Goal: Task Accomplishment & Management: Manage account settings

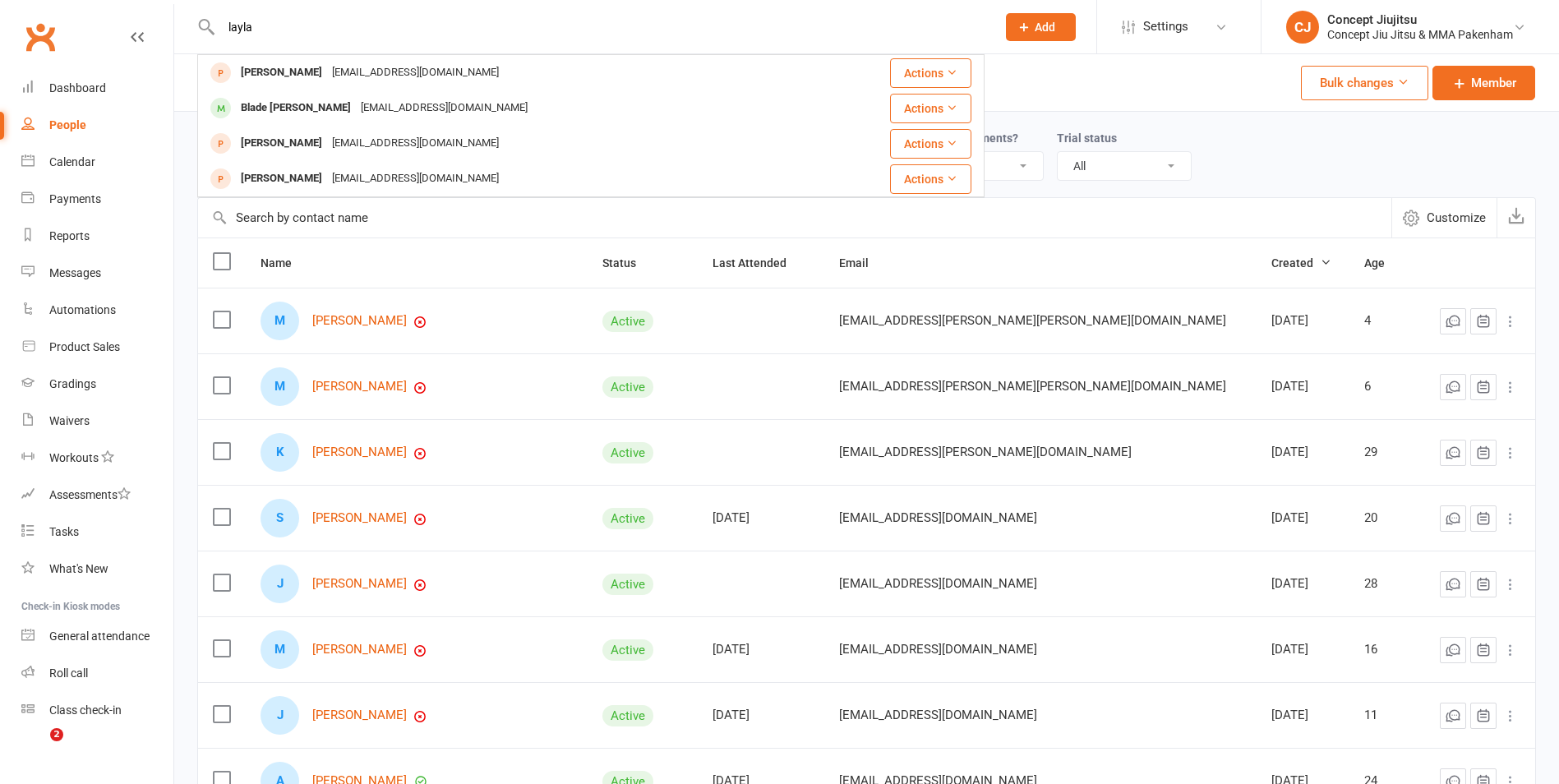
select select "100"
click at [78, 421] on div "Waivers" at bounding box center [69, 420] width 40 height 13
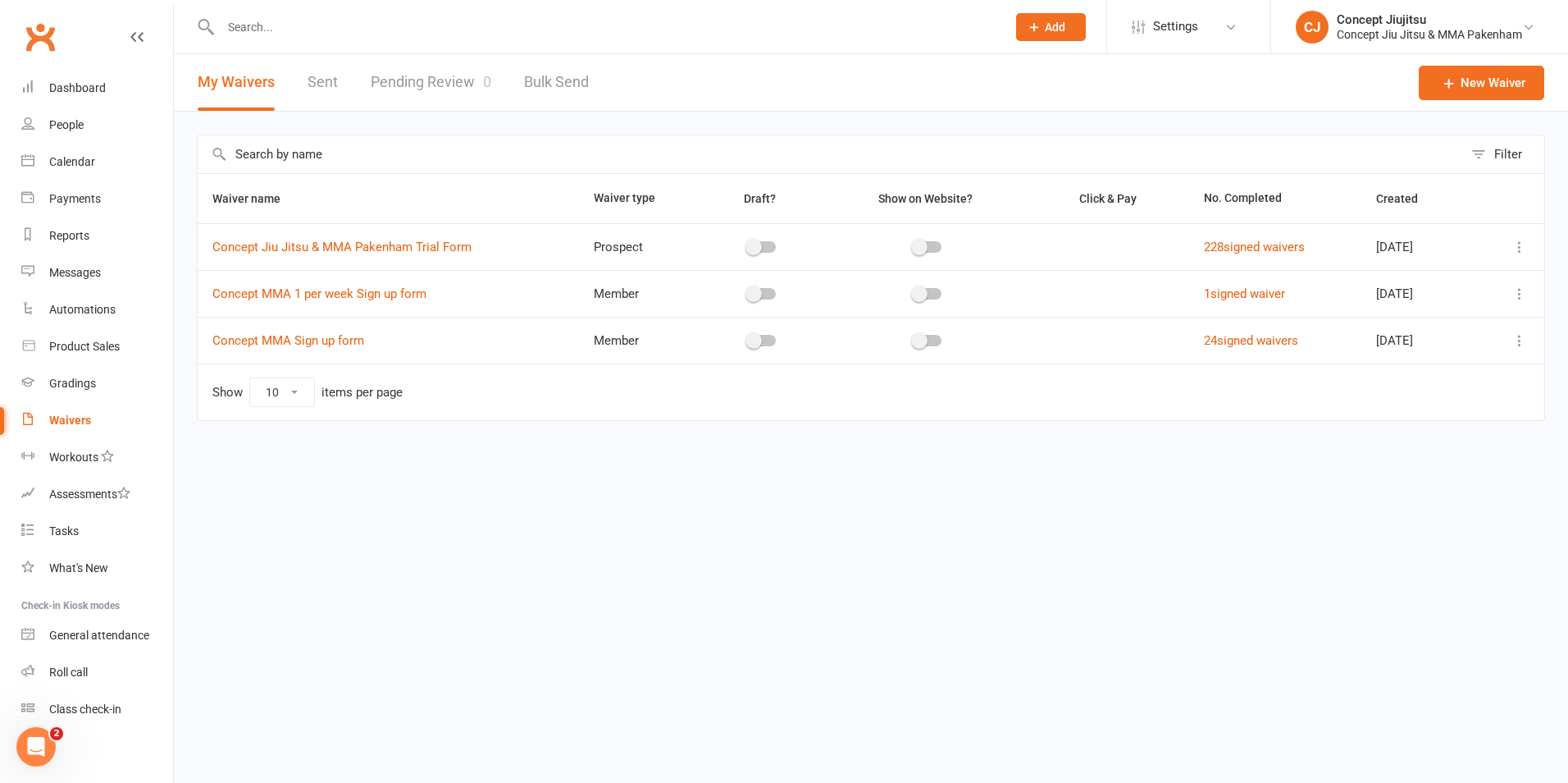
click at [452, 81] on link "Pending Review 0" at bounding box center [430, 82] width 121 height 56
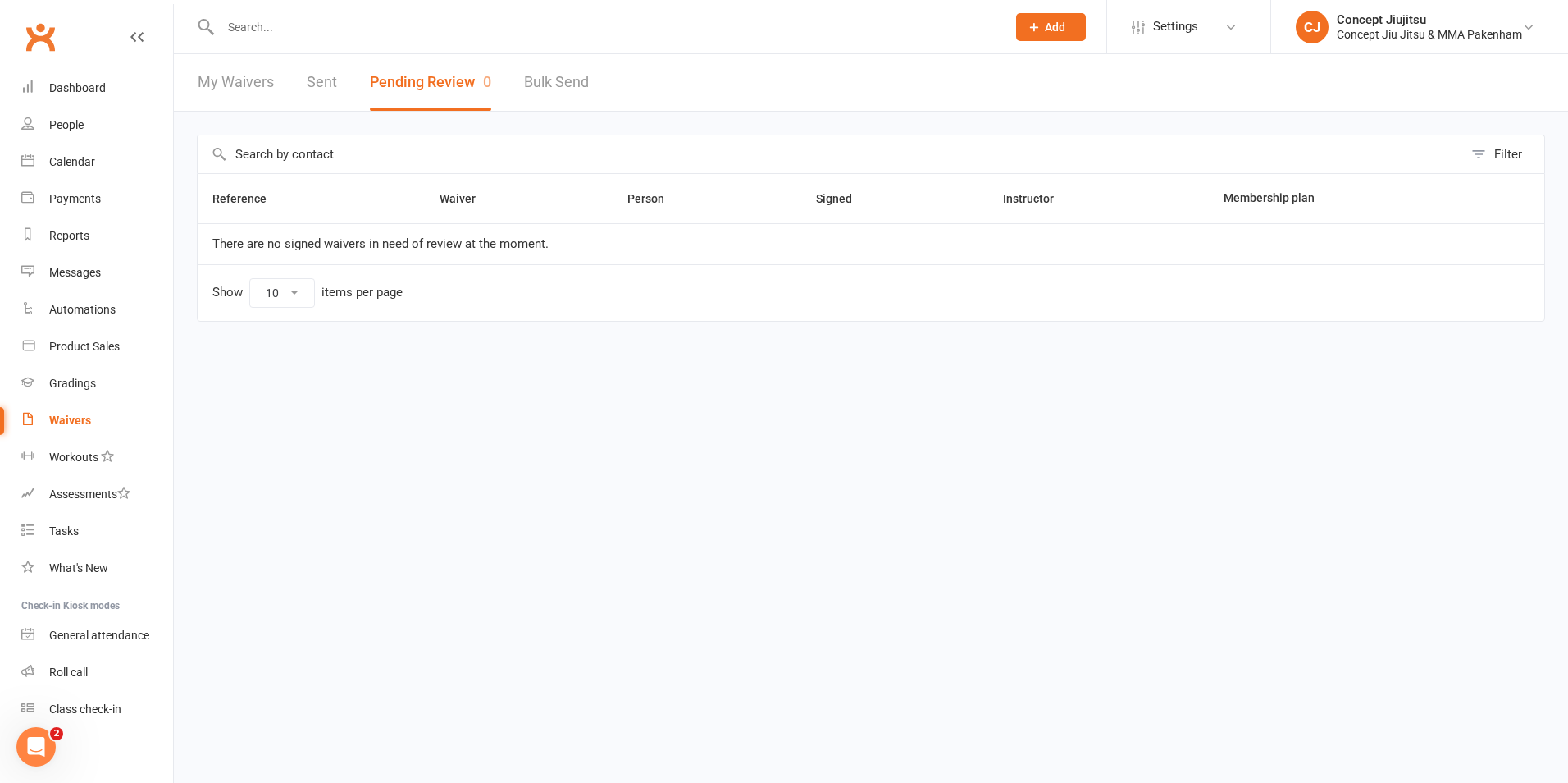
click at [56, 419] on div "Waivers" at bounding box center [70, 420] width 42 height 13
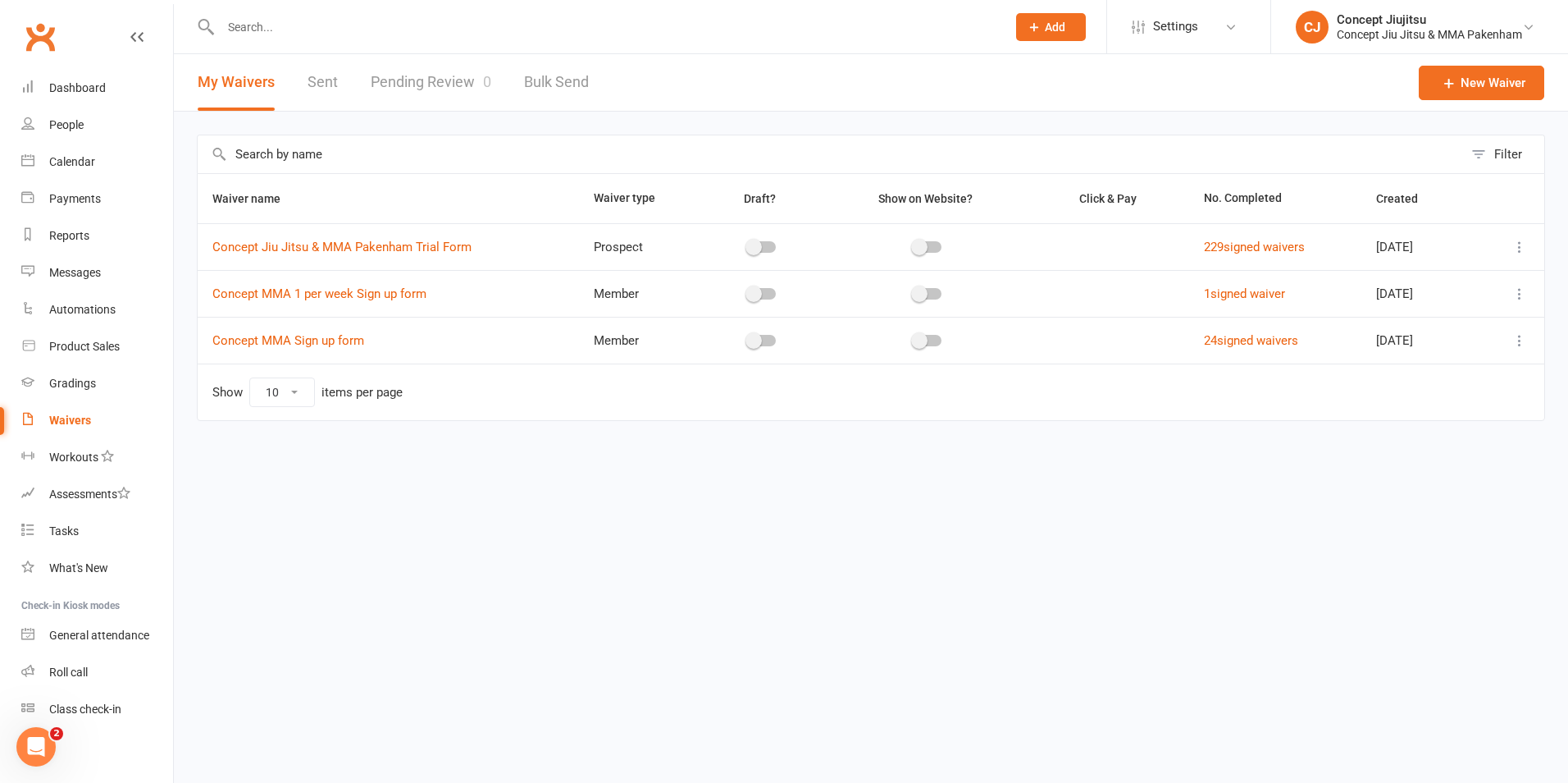
click at [438, 82] on link "Pending Review 0" at bounding box center [430, 82] width 121 height 56
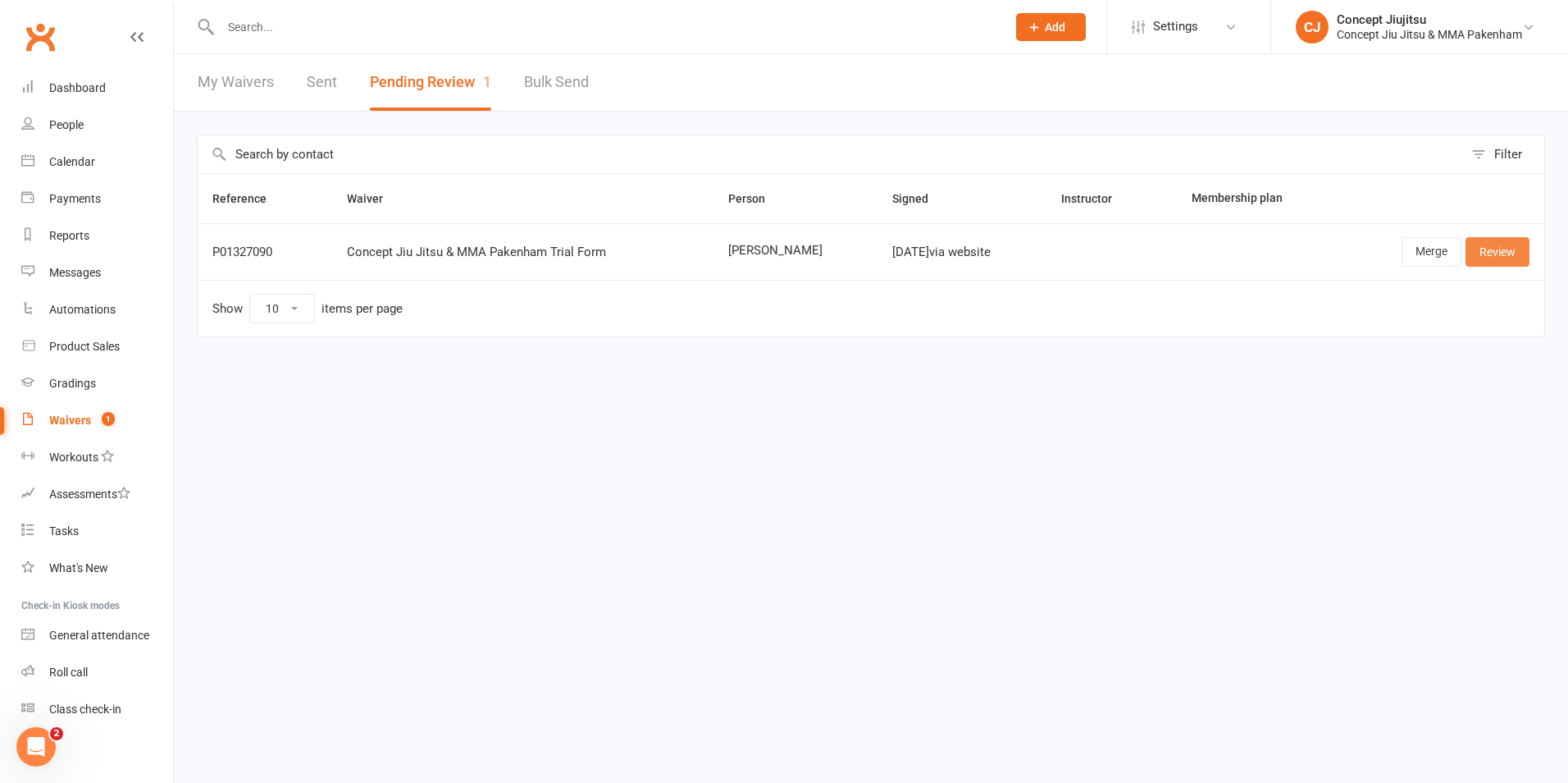
click at [1503, 251] on link "Review" at bounding box center [1497, 251] width 64 height 30
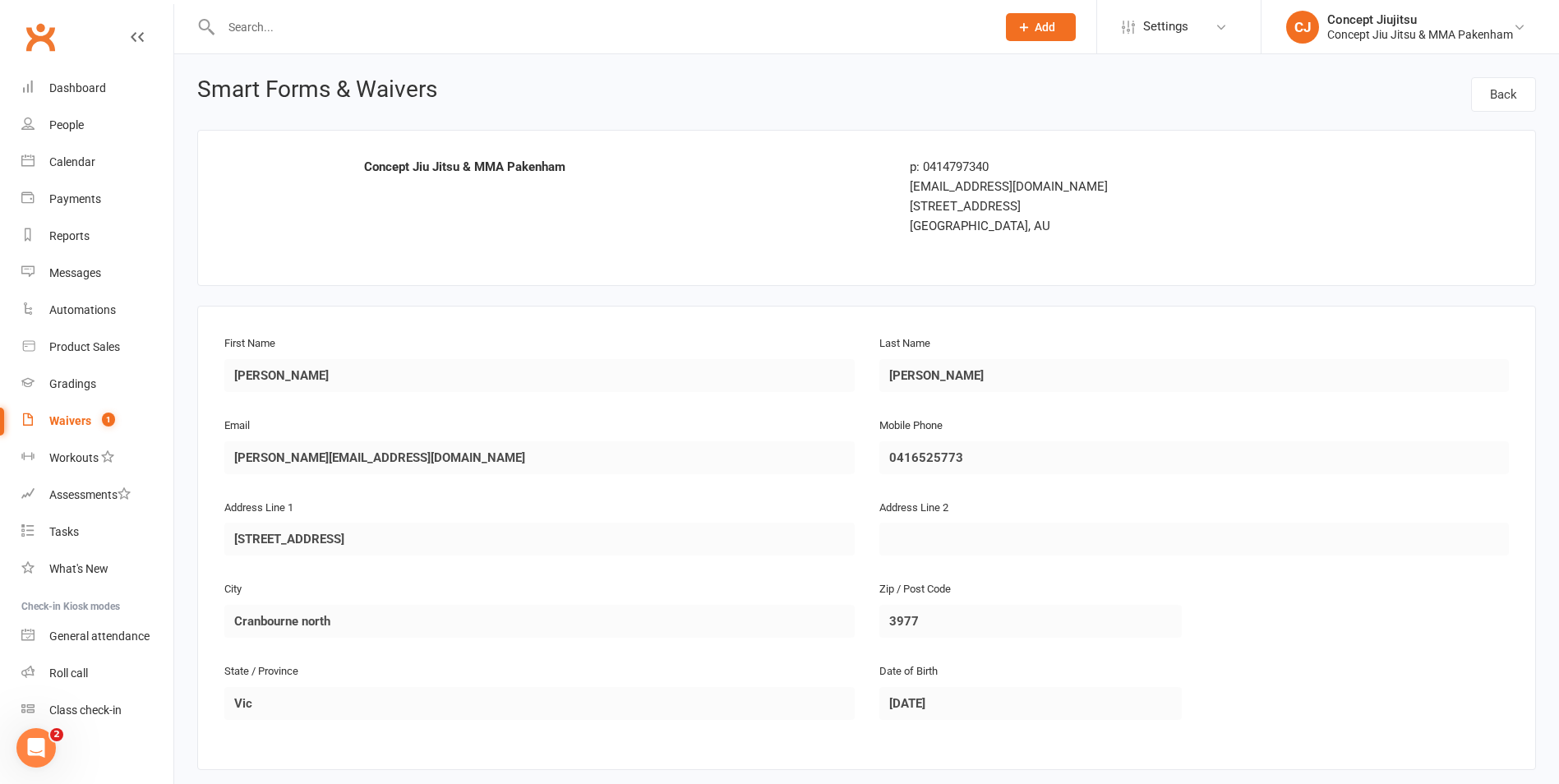
click at [85, 420] on div "Waivers" at bounding box center [70, 420] width 42 height 13
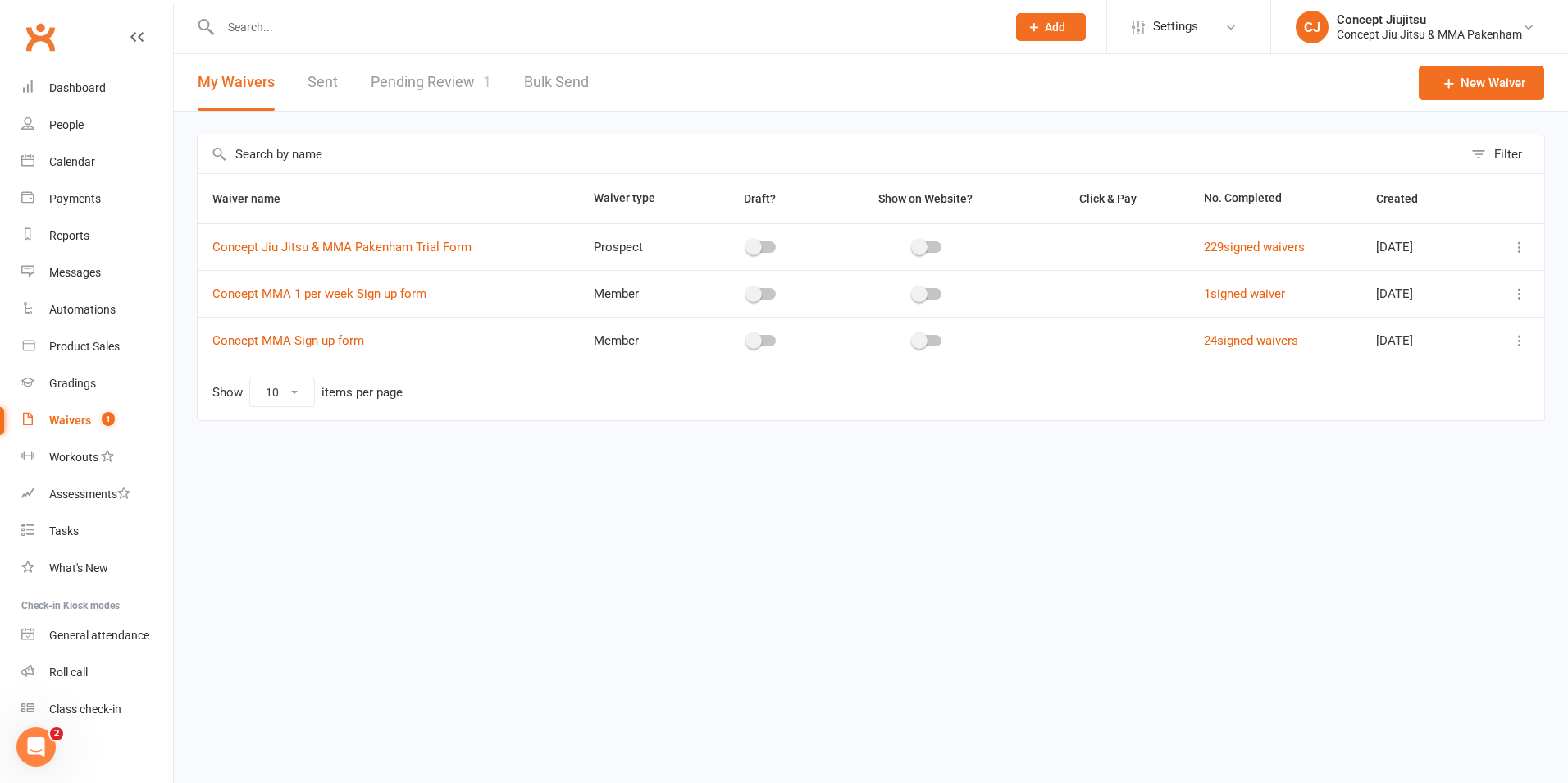
click at [429, 84] on link "Pending Review 1" at bounding box center [430, 82] width 121 height 56
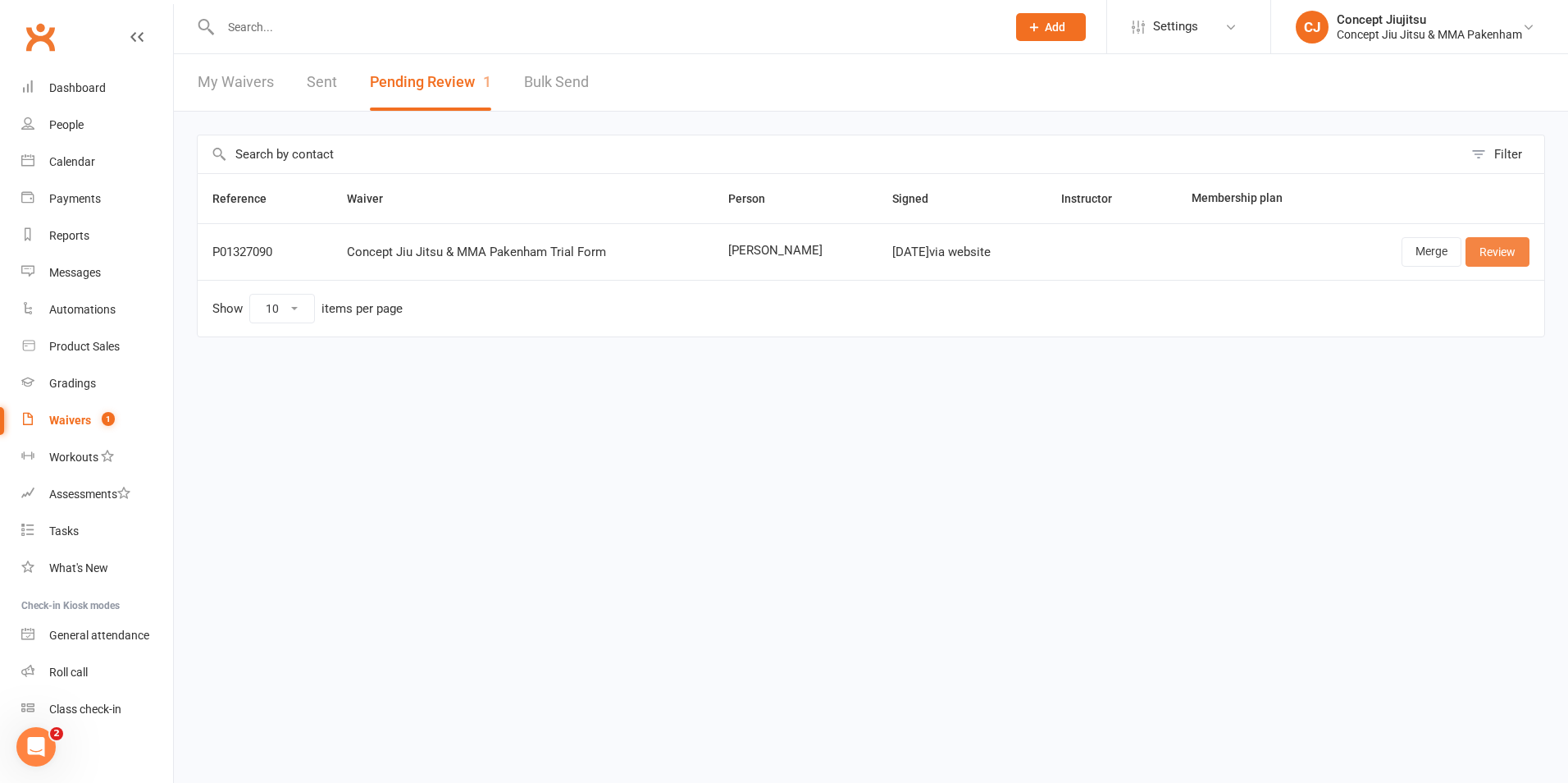
click at [1495, 251] on link "Review" at bounding box center [1497, 251] width 64 height 30
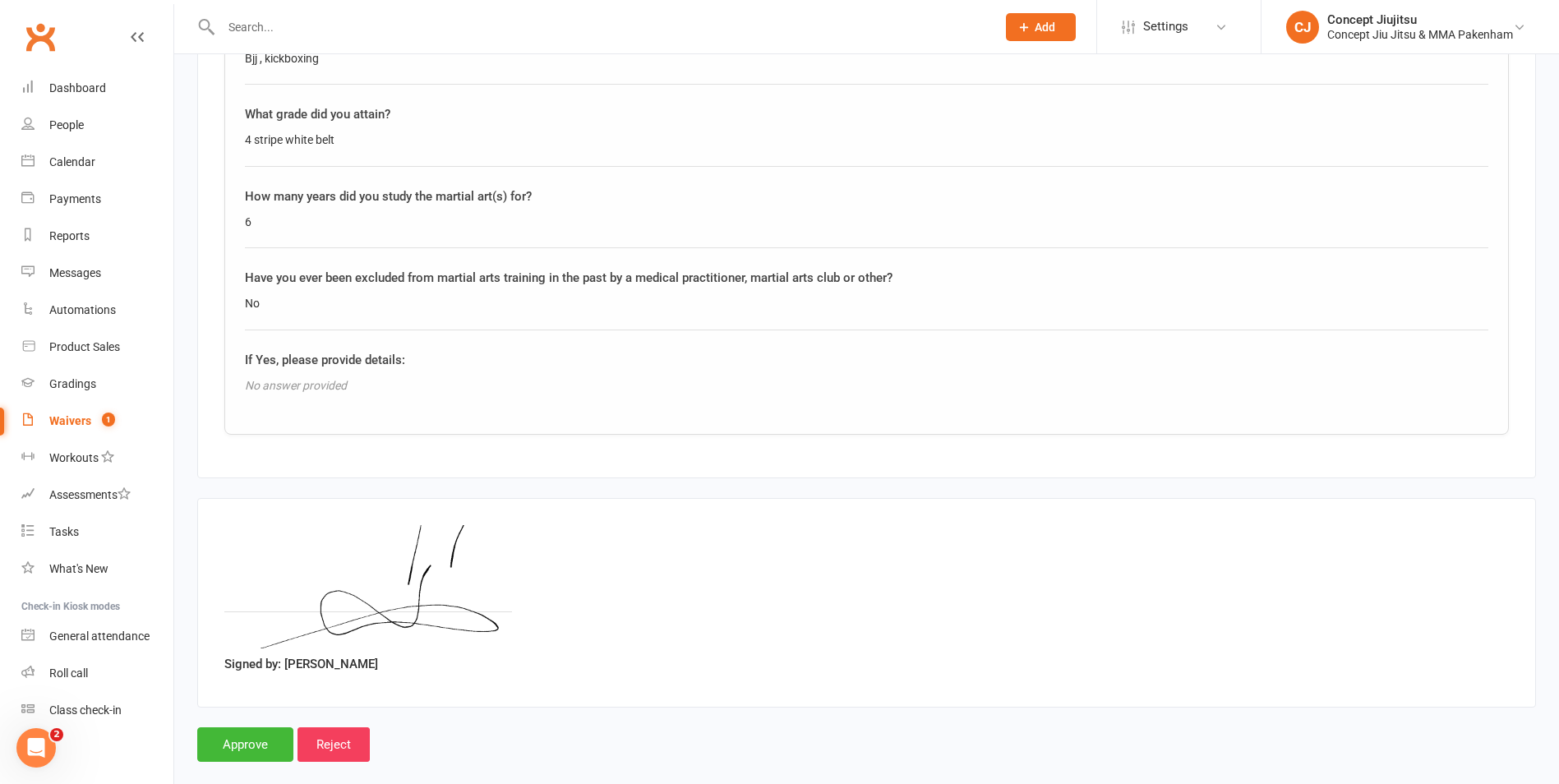
scroll to position [1923, 0]
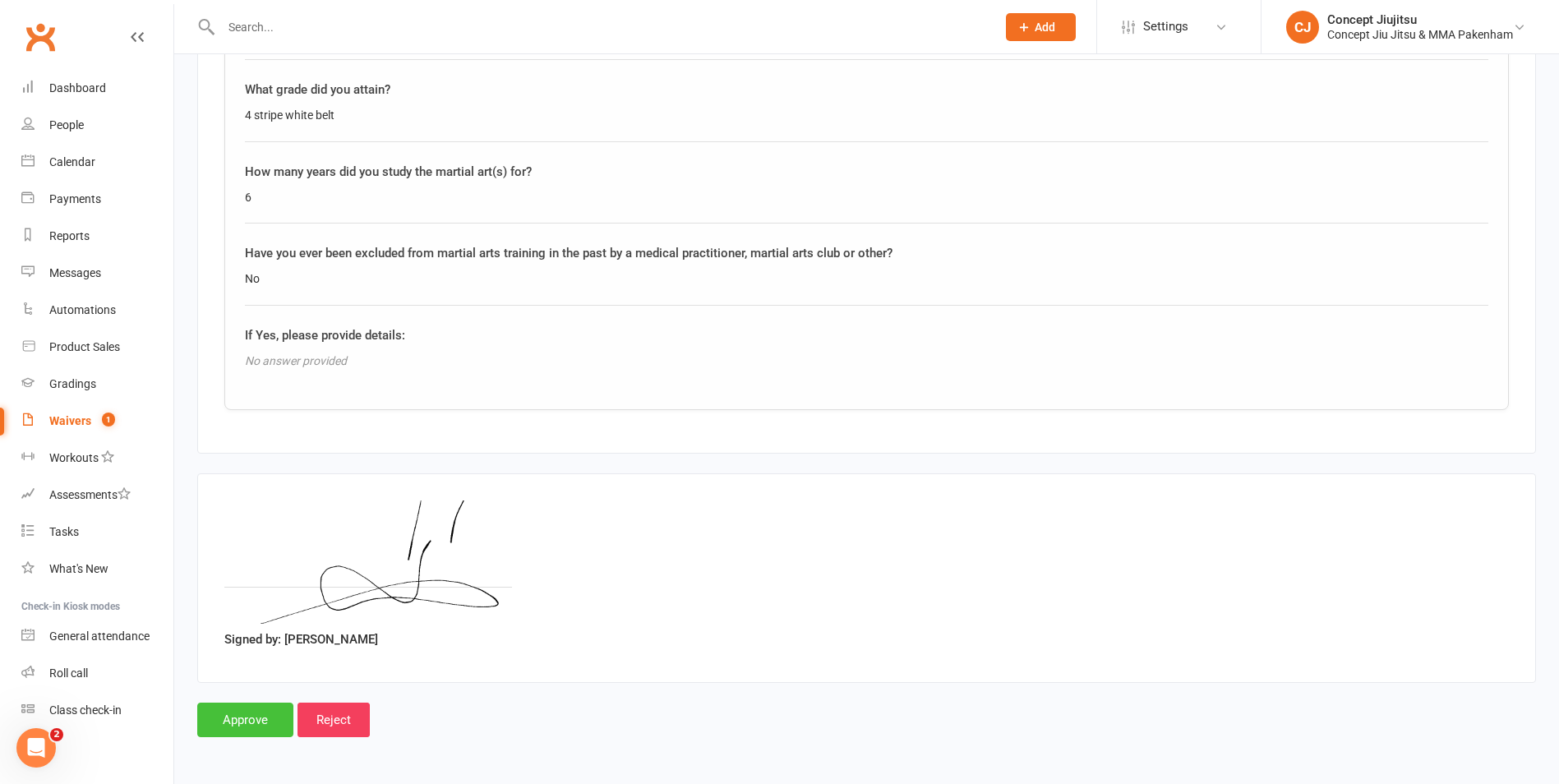
click at [254, 721] on input "Approve" at bounding box center [245, 719] width 96 height 35
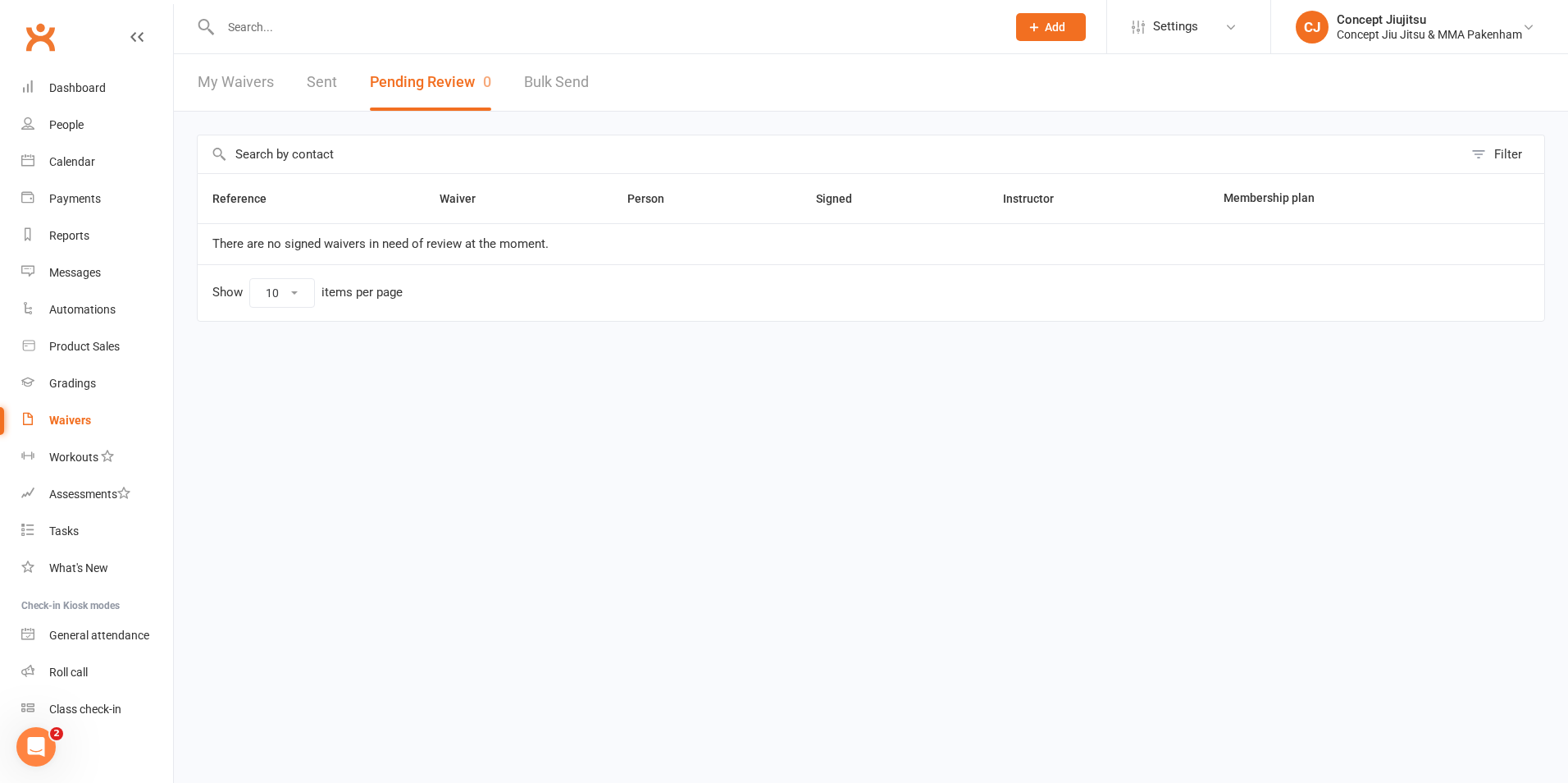
click at [72, 405] on link "Waivers" at bounding box center [97, 420] width 152 height 37
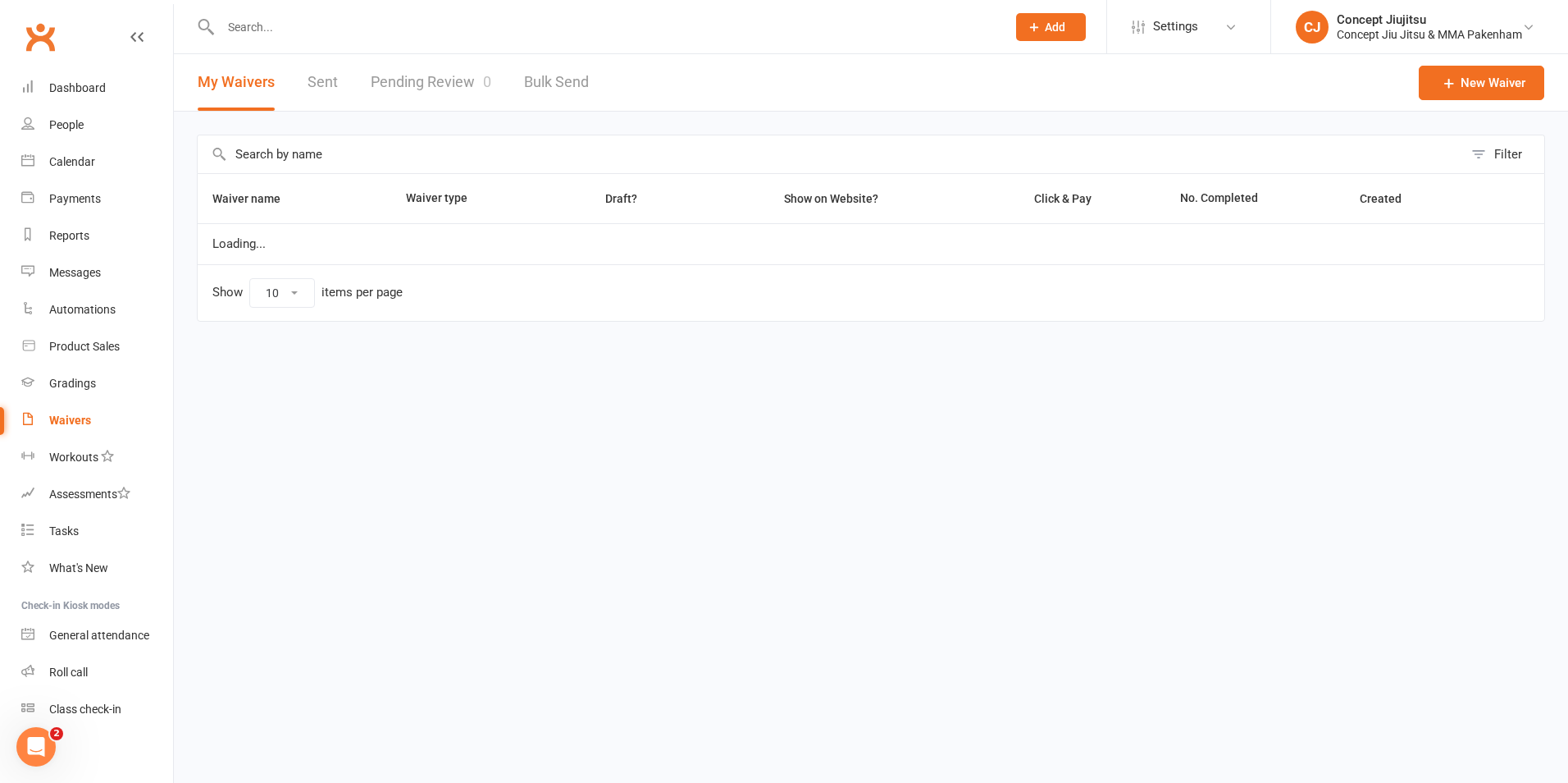
click at [73, 418] on div "Waivers" at bounding box center [70, 420] width 42 height 13
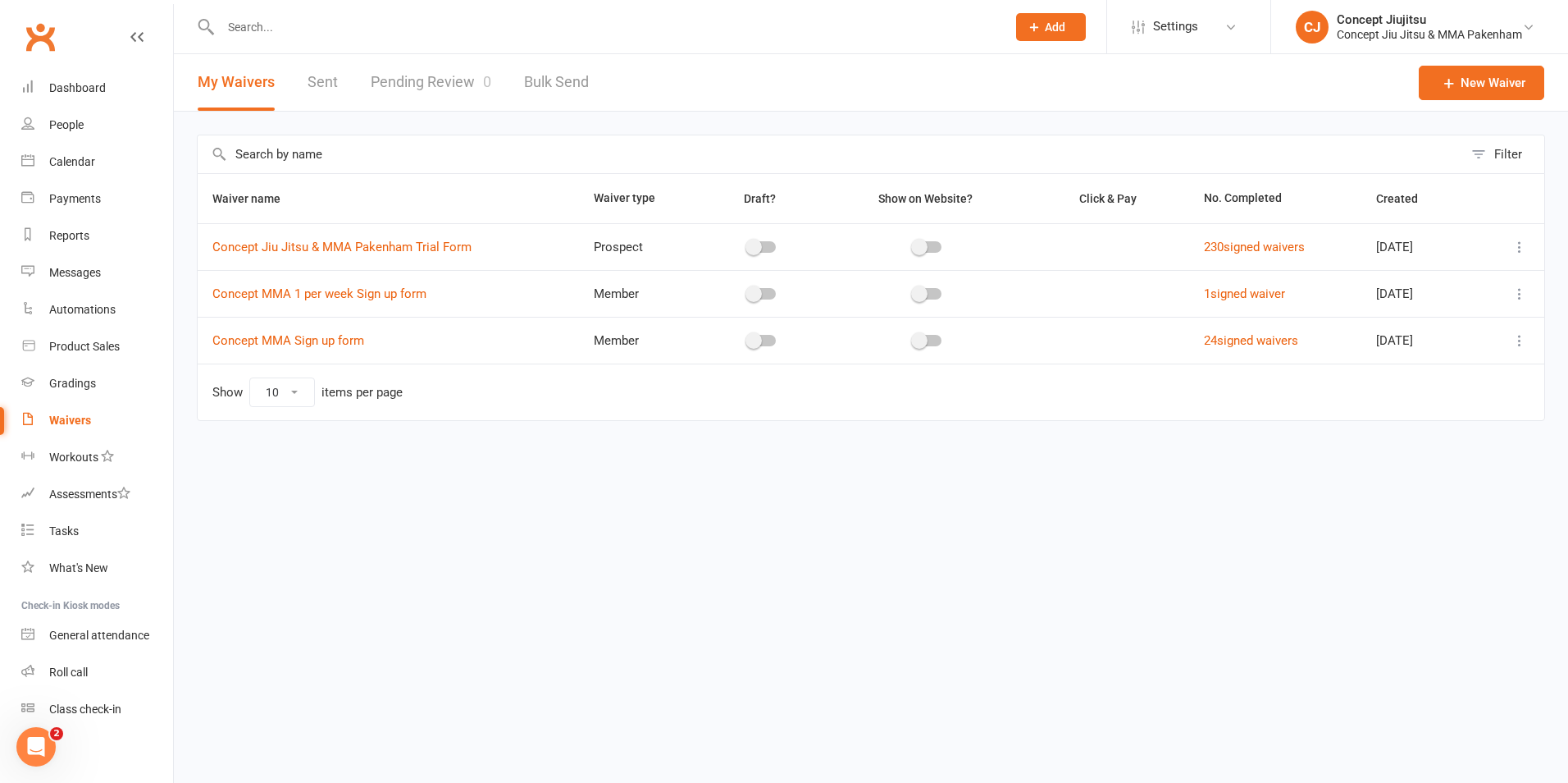
click at [453, 82] on link "Pending Review 0" at bounding box center [430, 82] width 121 height 56
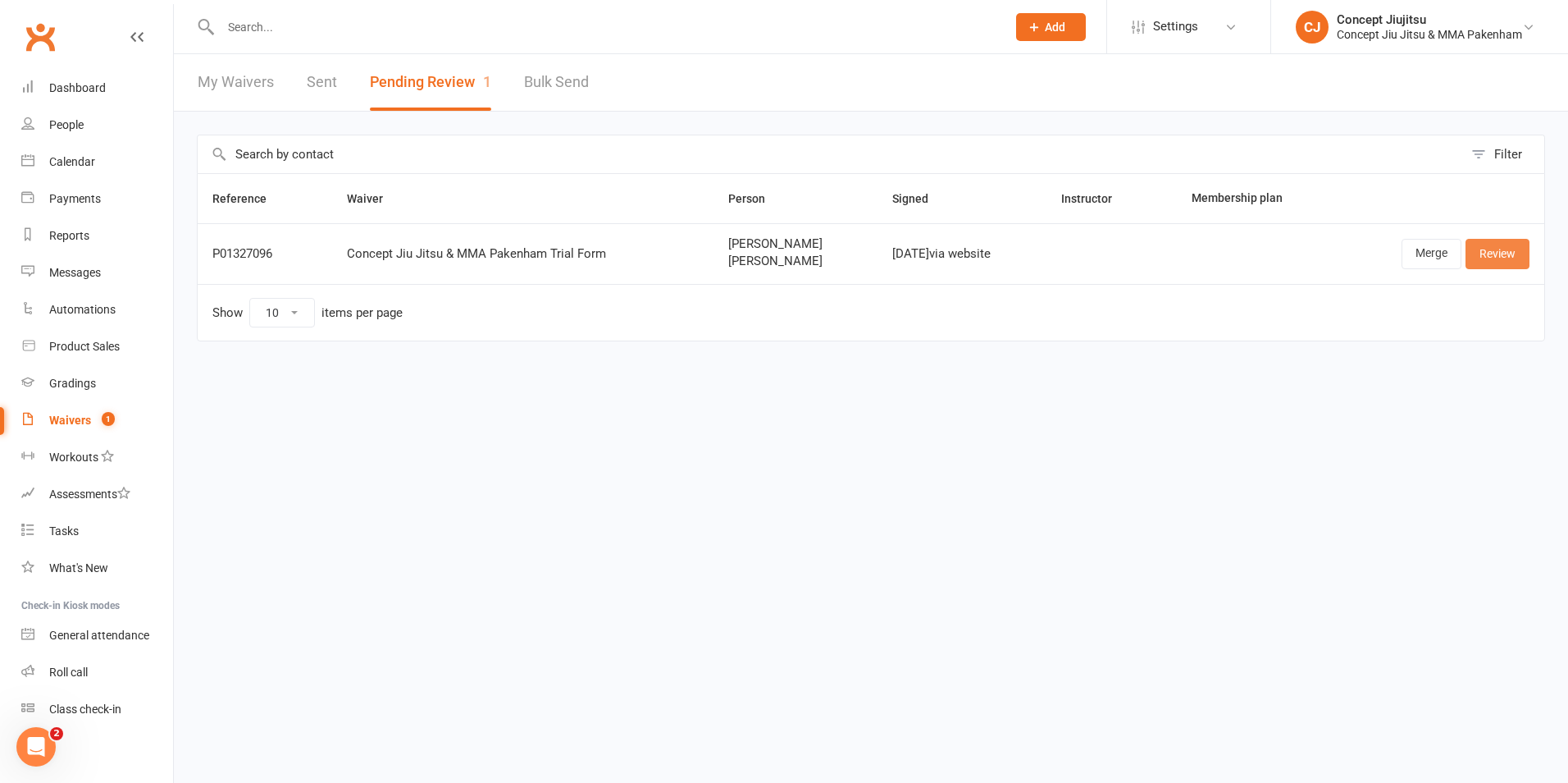
click at [1504, 251] on link "Review" at bounding box center [1497, 253] width 64 height 30
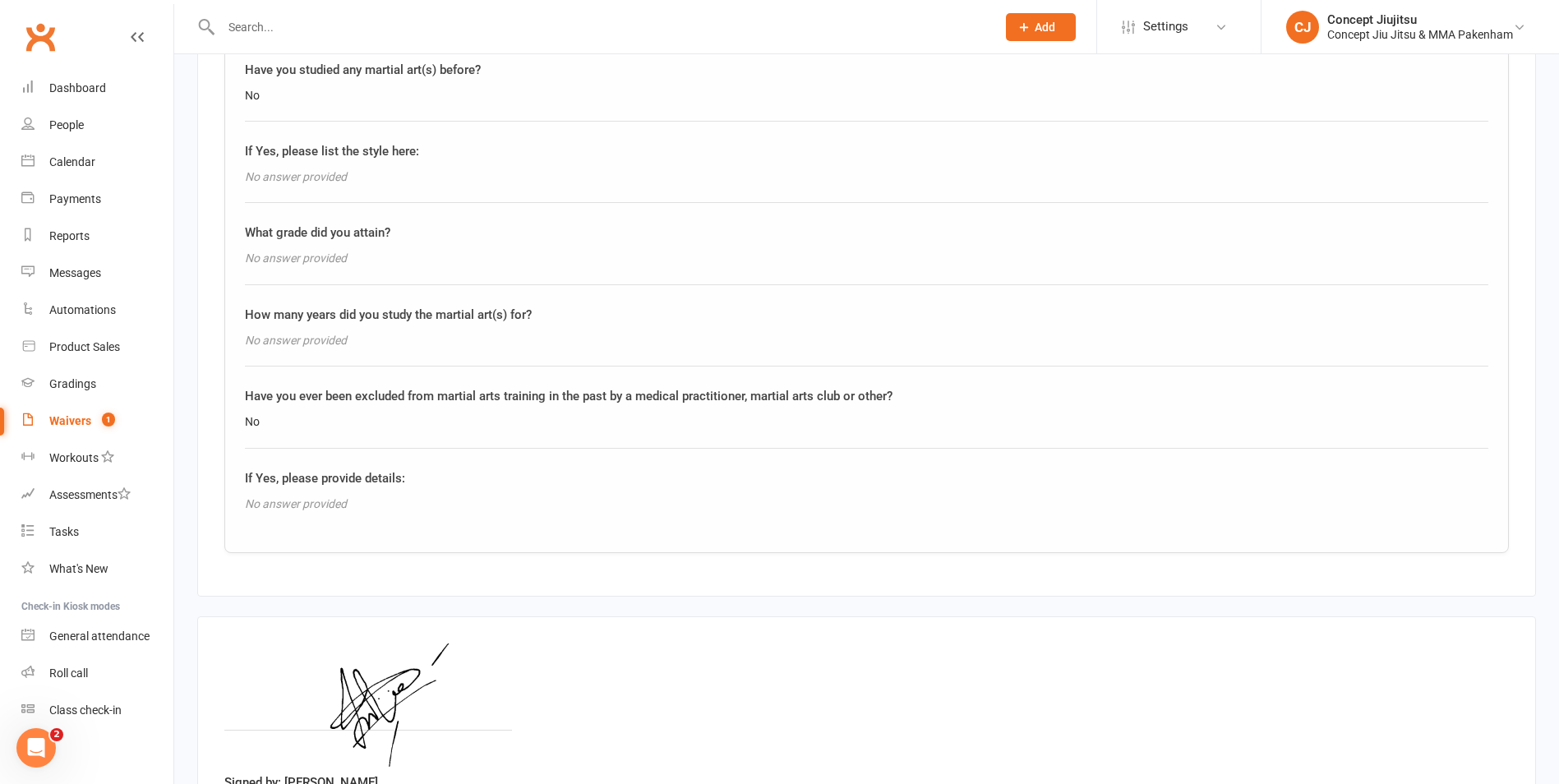
scroll to position [2546, 0]
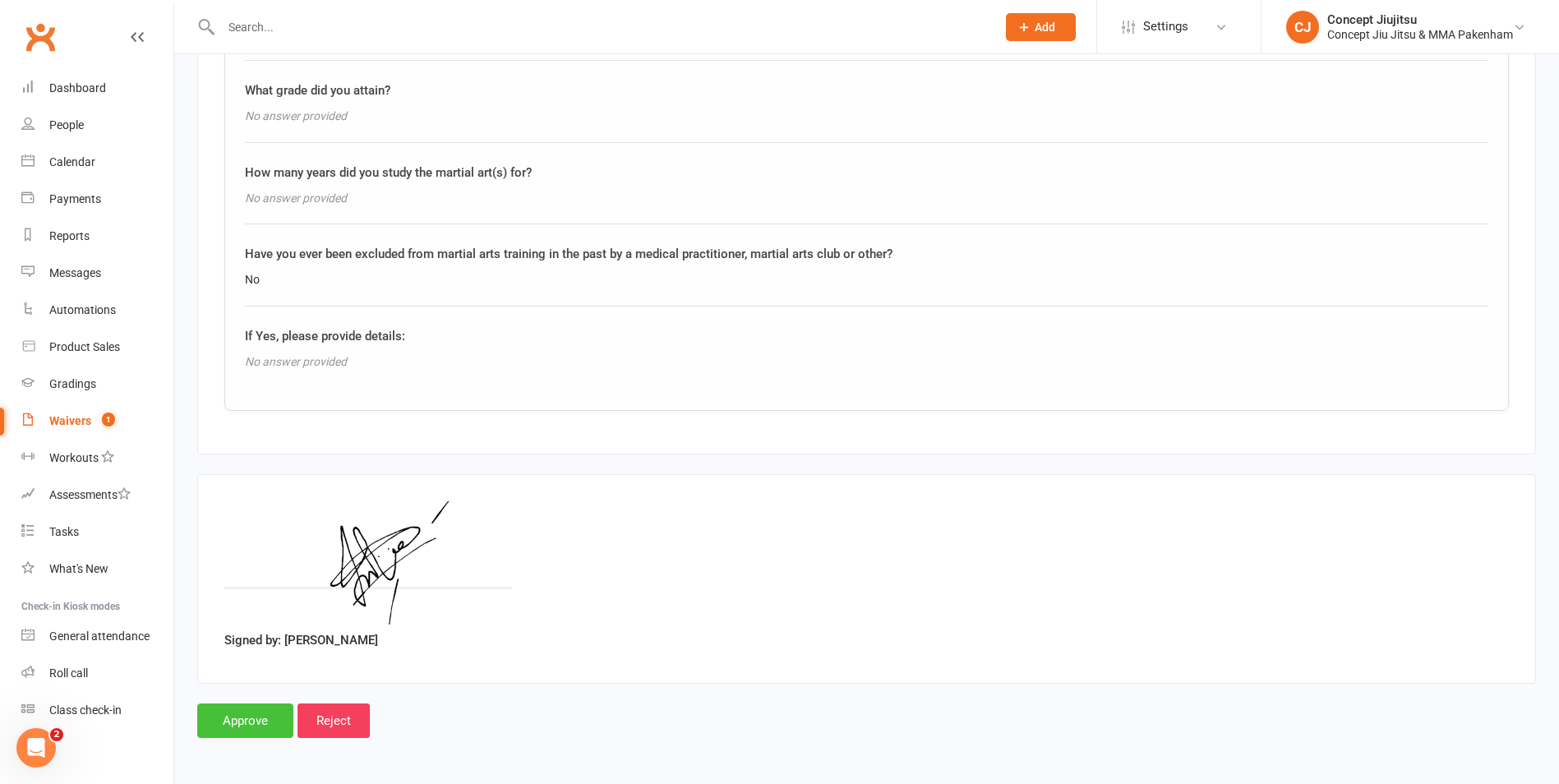
click at [256, 722] on input "Approve" at bounding box center [245, 720] width 96 height 35
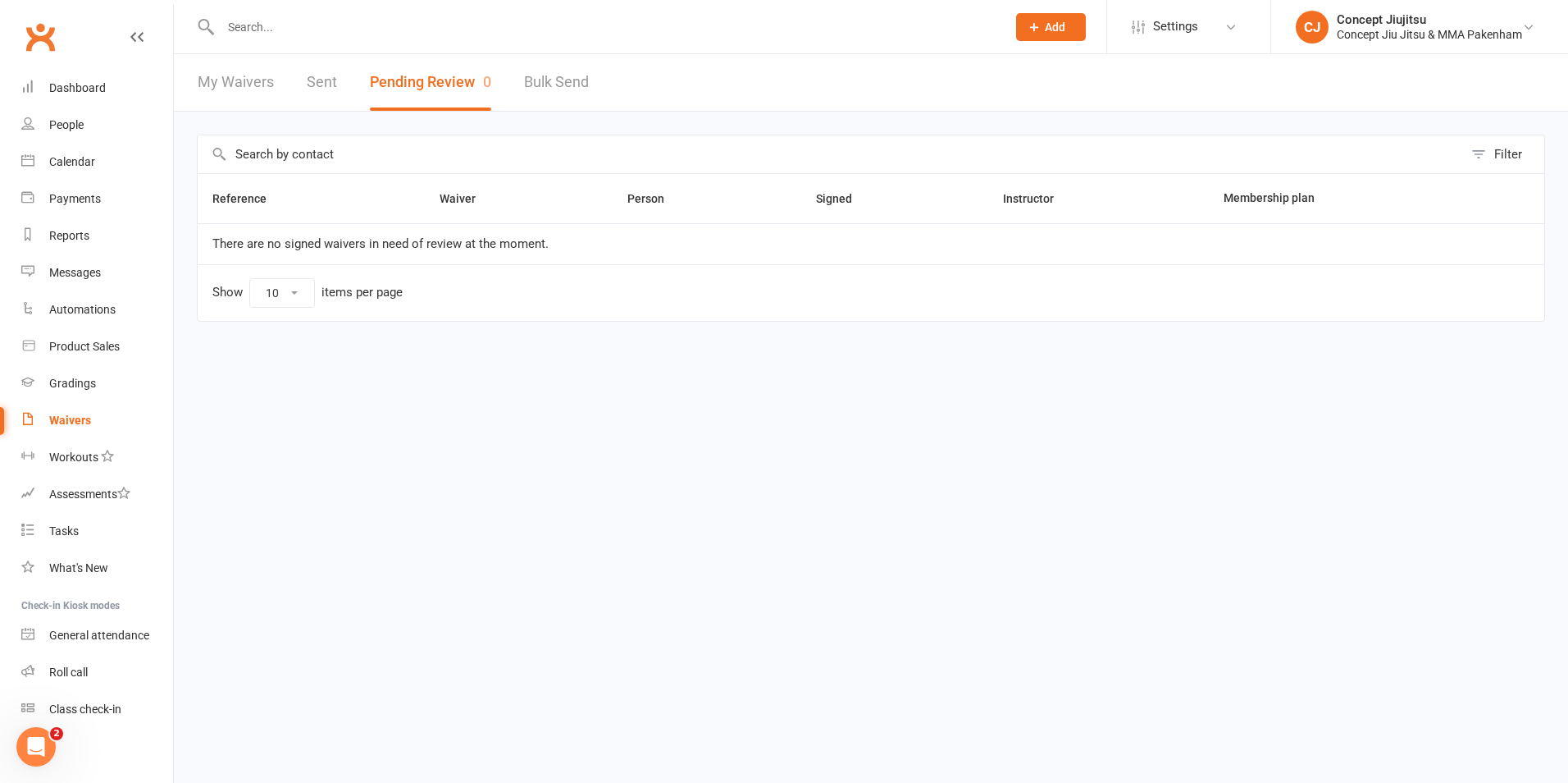
click at [301, 25] on input "text" at bounding box center [605, 27] width 779 height 23
click at [71, 129] on div "People" at bounding box center [66, 124] width 35 height 13
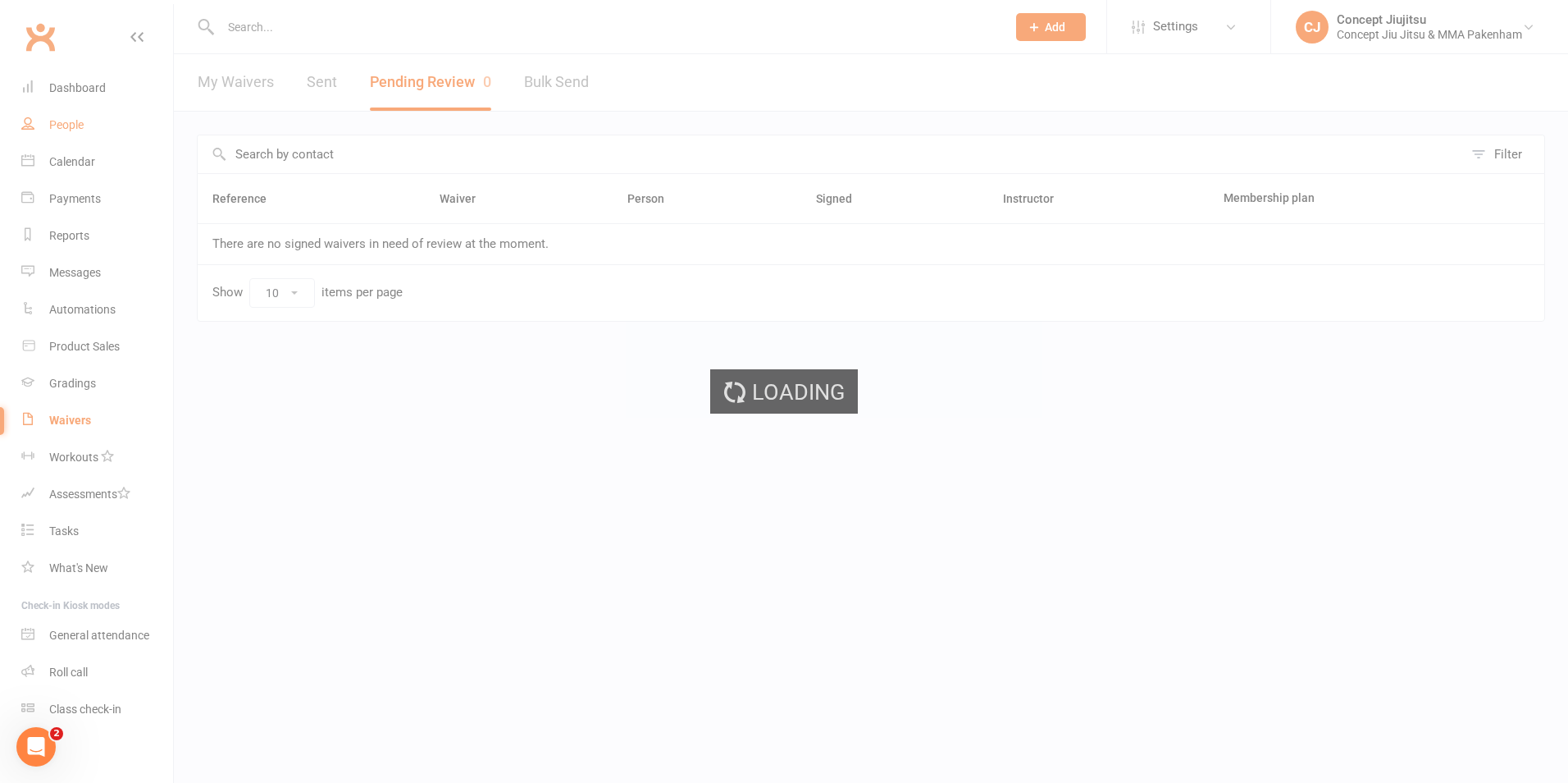
select select "100"
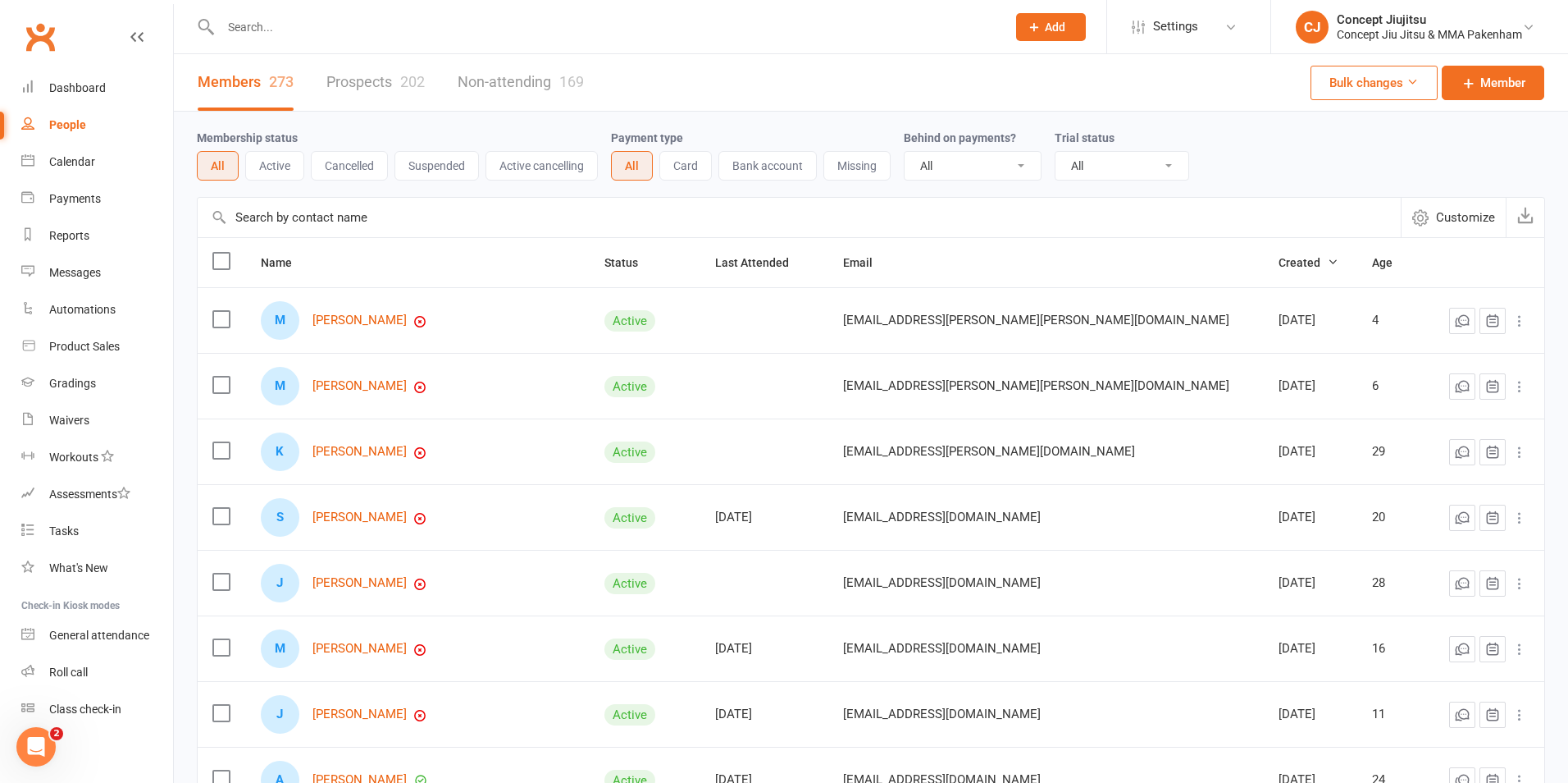
click at [260, 28] on input "text" at bounding box center [605, 27] width 779 height 23
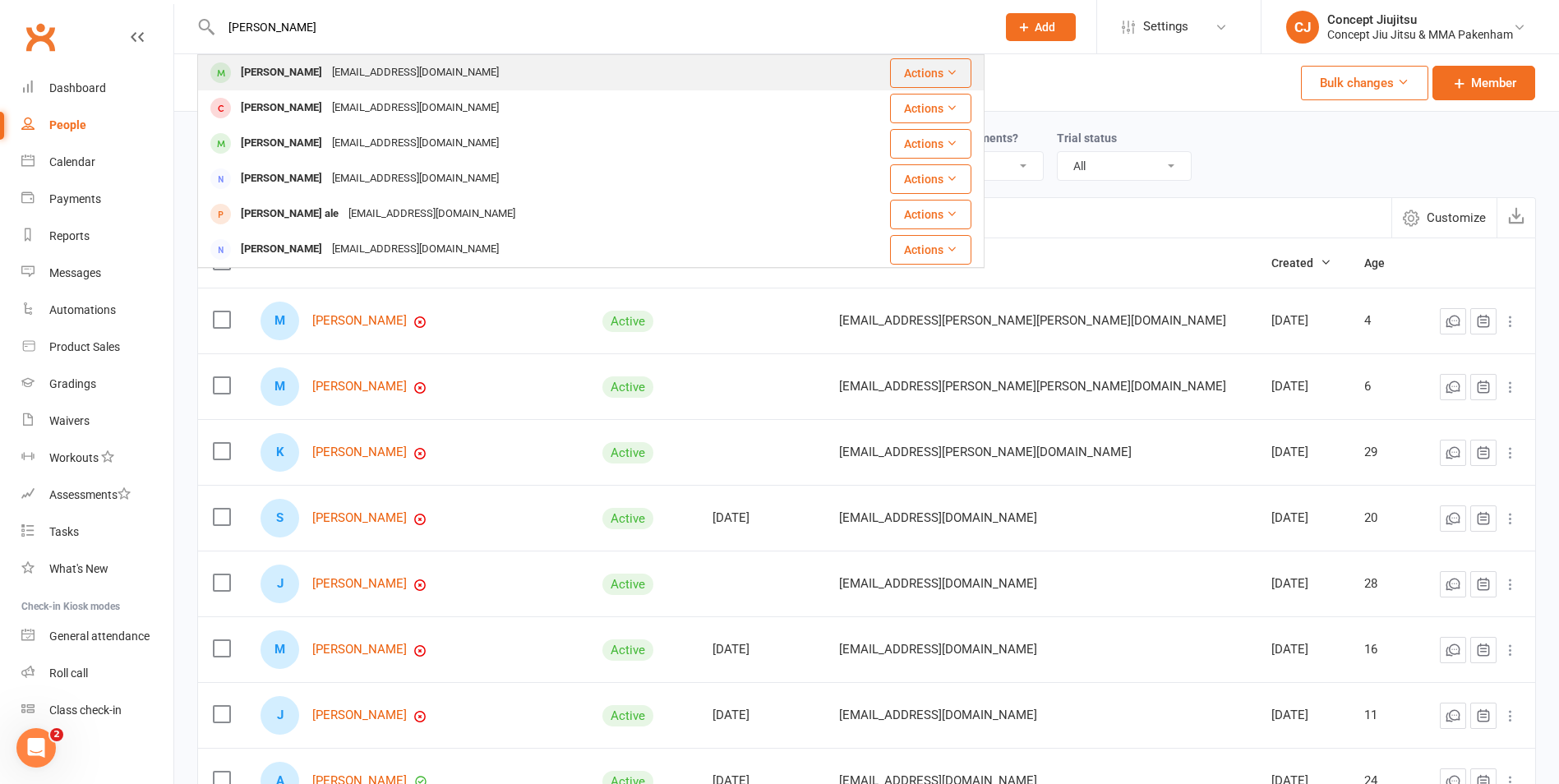
type input "[PERSON_NAME]"
click at [369, 67] on div "[EMAIL_ADDRESS][DOMAIN_NAME]" at bounding box center [415, 73] width 177 height 24
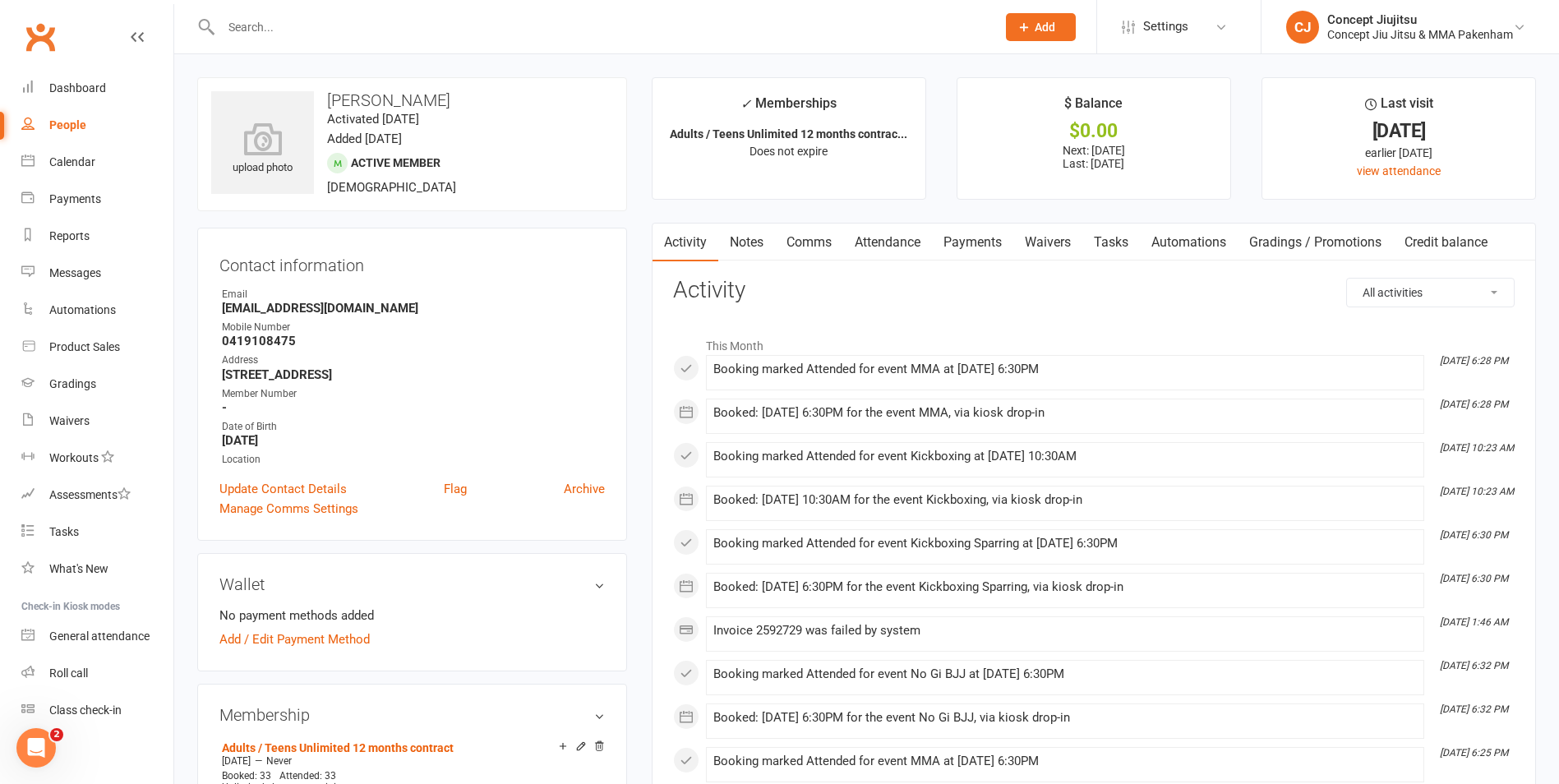
click at [233, 25] on input "text" at bounding box center [600, 27] width 768 height 23
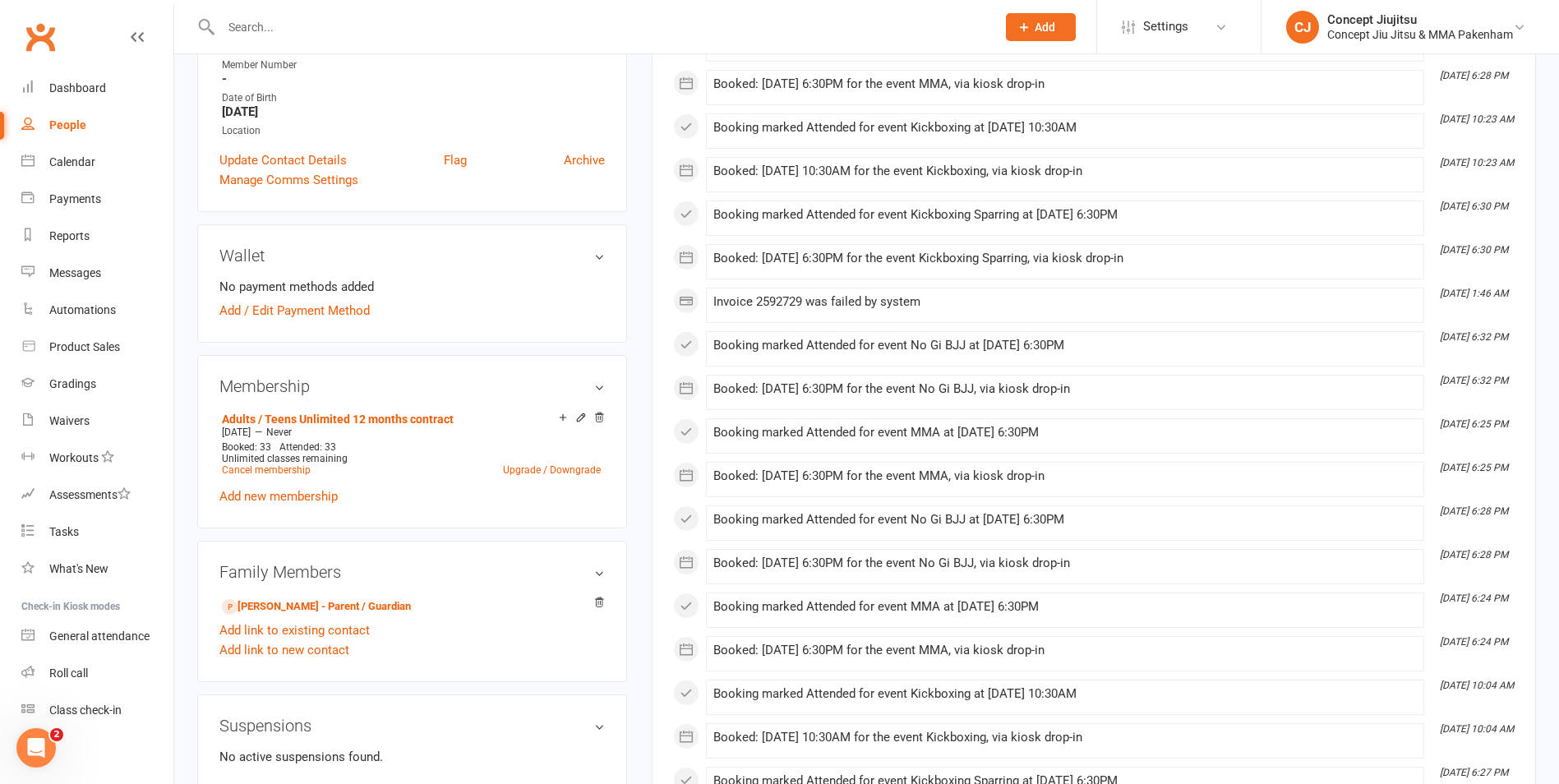
scroll to position [410, 0]
